Goal: Find specific page/section: Find specific page/section

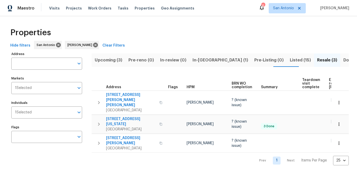
scroll to position [0, 45]
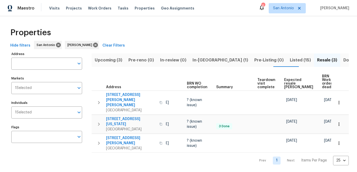
click at [107, 57] on span "Upcoming (3)" at bounding box center [109, 60] width 28 height 7
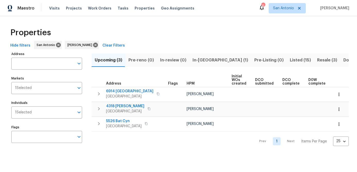
click at [195, 58] on span "In-reno (1)" at bounding box center [221, 60] width 56 height 7
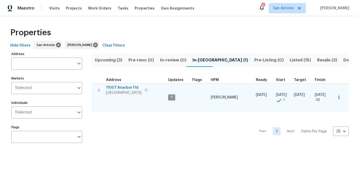
click at [117, 92] on span "San Antonio, TX 78254" at bounding box center [124, 92] width 36 height 5
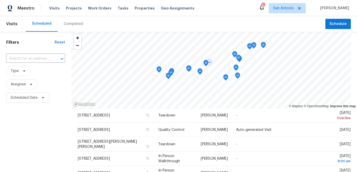
scroll to position [81, 0]
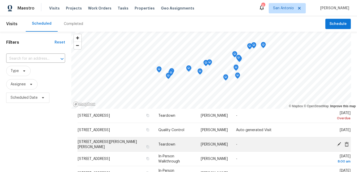
click at [340, 146] on icon at bounding box center [339, 144] width 4 height 4
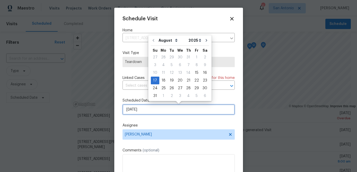
click at [161, 109] on input "8/17/2025" at bounding box center [179, 110] width 112 height 10
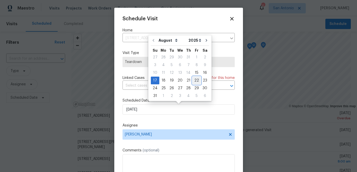
click at [193, 80] on div "22" at bounding box center [197, 80] width 8 height 7
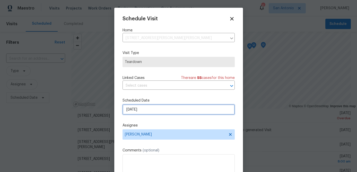
click at [154, 111] on input "8/22/2025" at bounding box center [179, 110] width 112 height 10
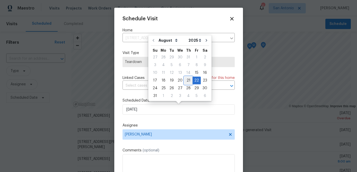
click at [185, 82] on div "21" at bounding box center [188, 80] width 8 height 7
type input "8/21/2025"
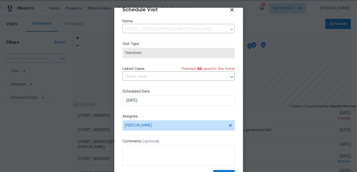
scroll to position [23, 0]
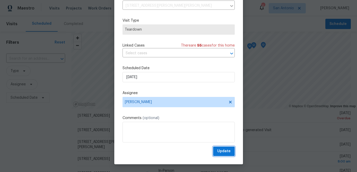
click at [225, 153] on span "Update" at bounding box center [223, 151] width 13 height 6
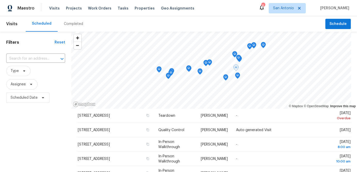
scroll to position [0, 0]
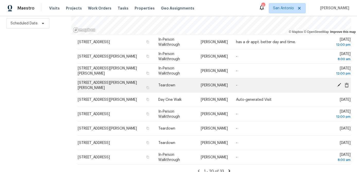
scroll to position [228, 0]
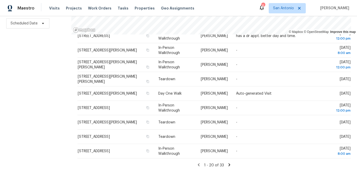
click at [230, 165] on icon at bounding box center [229, 165] width 5 height 5
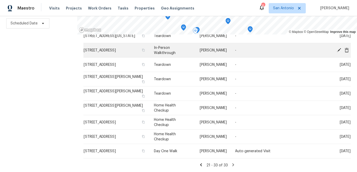
scroll to position [0, 0]
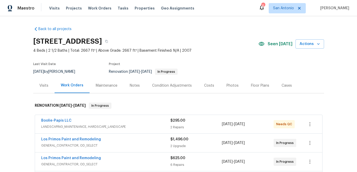
click at [208, 86] on div "Costs" at bounding box center [209, 85] width 10 height 5
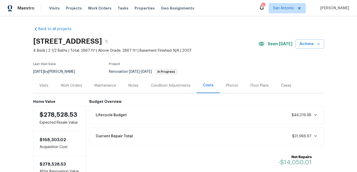
click at [161, 86] on div "Condition Adjustments" at bounding box center [171, 85] width 40 height 5
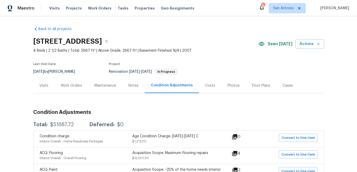
click at [74, 87] on div "Work Orders" at bounding box center [71, 85] width 21 height 5
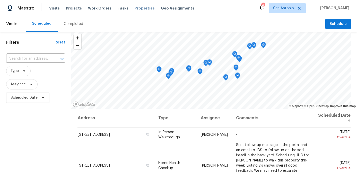
click at [141, 9] on span "Properties" at bounding box center [145, 8] width 20 height 5
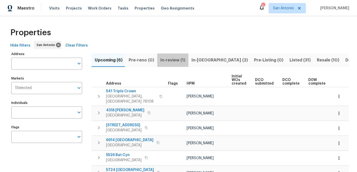
click at [167, 59] on span "In-review (1)" at bounding box center [172, 60] width 25 height 7
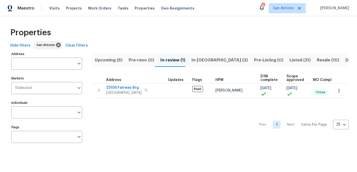
click at [193, 61] on span "In-[GEOGRAPHIC_DATA] (2)" at bounding box center [220, 60] width 56 height 7
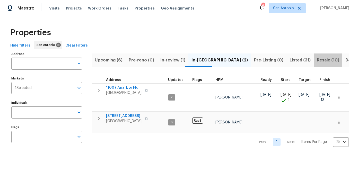
click at [317, 60] on span "Resale (10)" at bounding box center [328, 60] width 22 height 7
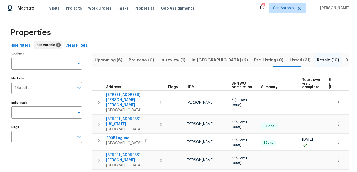
click at [290, 59] on span "Listed (31)" at bounding box center [300, 60] width 21 height 7
